Goal: Task Accomplishment & Management: Use online tool/utility

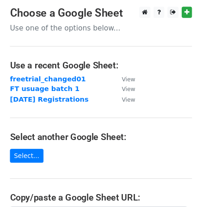
scroll to position [92, 0]
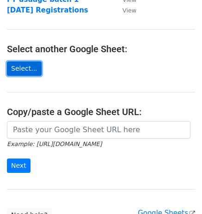
click at [31, 72] on link "Select..." at bounding box center [24, 68] width 35 height 14
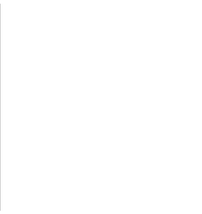
scroll to position [93, 0]
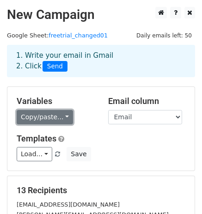
click at [39, 118] on link "Copy/paste..." at bounding box center [45, 117] width 56 height 14
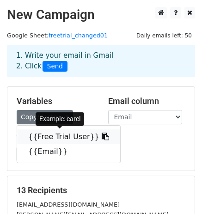
click at [42, 137] on link "{{Free Trial User}}" at bounding box center [68, 136] width 103 height 15
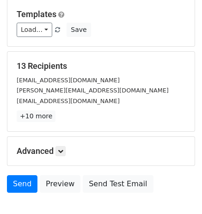
scroll to position [138, 0]
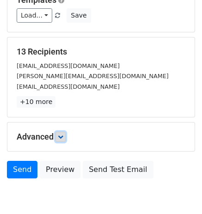
click at [60, 138] on link at bounding box center [60, 137] width 10 height 10
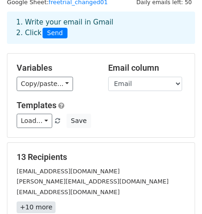
scroll to position [0, 0]
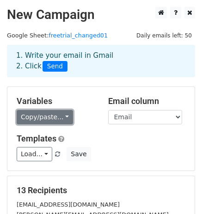
click at [51, 116] on link "Copy/paste..." at bounding box center [45, 117] width 56 height 14
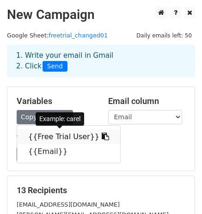
click at [51, 140] on link "{{Free Trial User}}" at bounding box center [68, 136] width 103 height 15
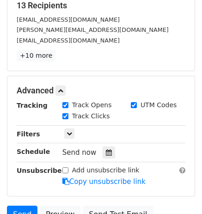
scroll to position [231, 0]
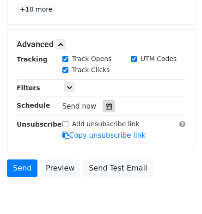
click at [106, 106] on icon at bounding box center [109, 106] width 6 height 6
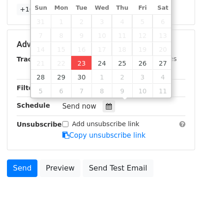
type input "[DATE] 13:08"
type input "01"
type input "08"
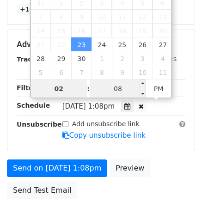
type input "02"
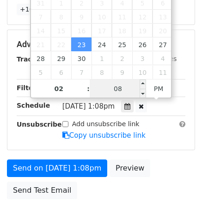
type input "[DATE] 14:08"
click at [127, 92] on input "08" at bounding box center [118, 88] width 56 height 18
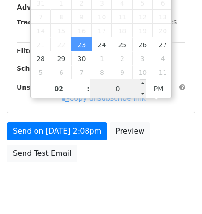
type input "00"
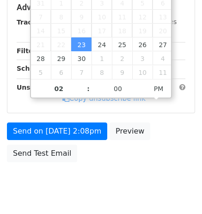
type input "[DATE] 14:00"
click at [174, 146] on div "Send on [DATE] 2:08pm Preview Send Test Email" at bounding box center [101, 144] width 202 height 44
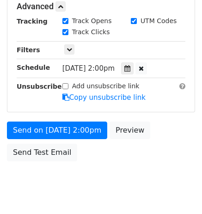
scroll to position [277, 0]
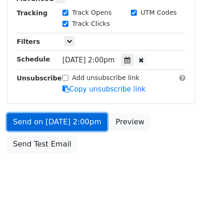
click at [83, 118] on link "Send on [DATE] 2:00pm" at bounding box center [57, 122] width 100 height 18
